Goal: Task Accomplishment & Management: Manage account settings

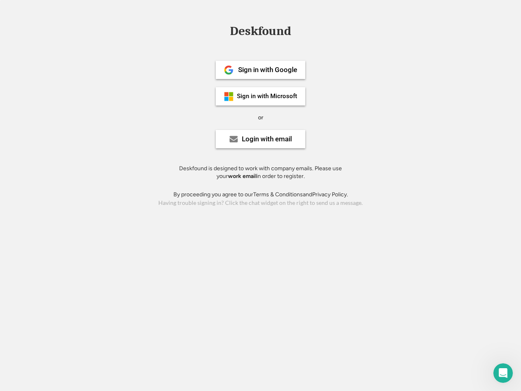
click at [261, 117] on div "or" at bounding box center [260, 118] width 5 height 8
click at [261, 33] on div "Deskfound" at bounding box center [260, 31] width 69 height 13
click at [223, 31] on div "Deskfound" at bounding box center [260, 32] width 521 height 15
click at [261, 33] on div "Deskfound" at bounding box center [260, 31] width 69 height 13
click at [261, 117] on div "or" at bounding box center [260, 118] width 5 height 8
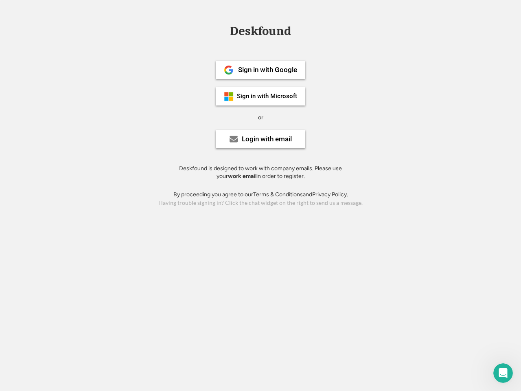
click at [261, 70] on div "Sign in with Google" at bounding box center [267, 69] width 59 height 7
click at [268, 70] on div "Sign in with Google" at bounding box center [267, 69] width 59 height 7
click at [229, 70] on img at bounding box center [229, 70] width 10 height 10
click at [261, 96] on div "Sign in with Microsoft" at bounding box center [267, 96] width 60 height 6
click at [268, 96] on div "Sign in with Microsoft" at bounding box center [267, 96] width 60 height 6
